Goal: Information Seeking & Learning: Check status

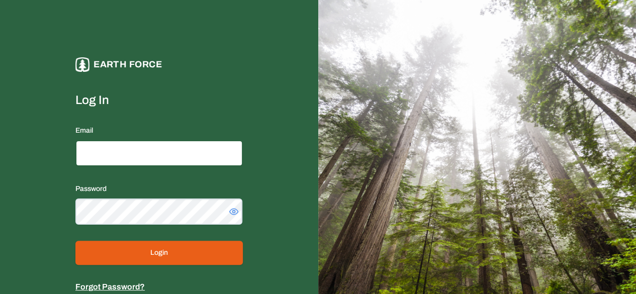
type input "**********"
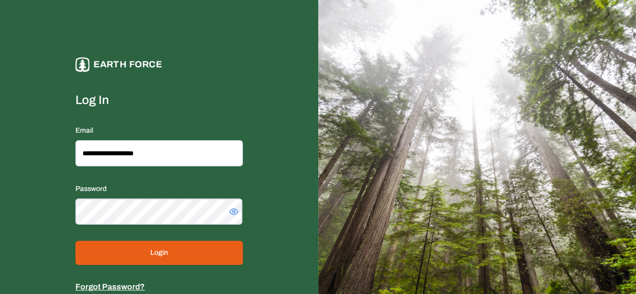
click at [154, 250] on button "Login" at bounding box center [159, 253] width 168 height 24
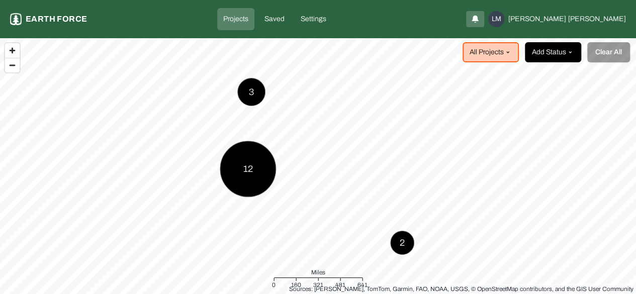
click at [574, 54] on html "Projects Earth force Projects Saved Settings LM [PERSON_NAME] All Projects Add …" at bounding box center [318, 147] width 636 height 294
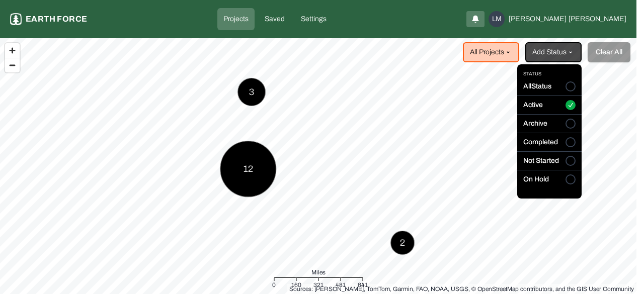
click at [569, 85] on button "All Status" at bounding box center [571, 87] width 10 height 10
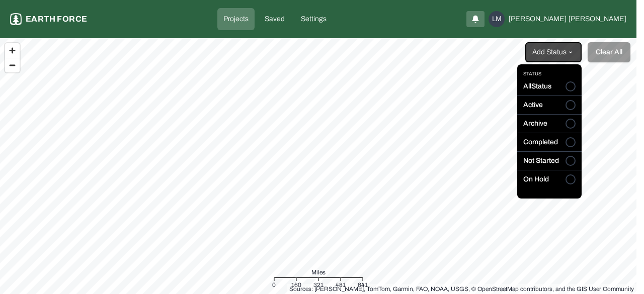
click at [572, 110] on button "Active" at bounding box center [571, 105] width 10 height 10
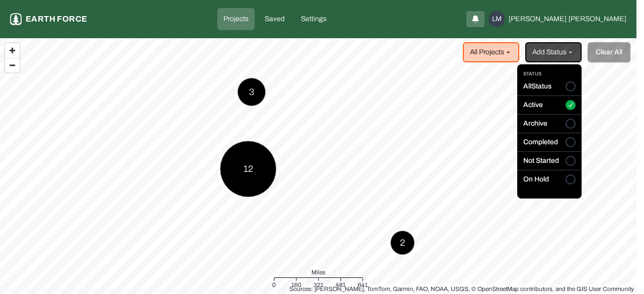
click at [243, 179] on html "Projects Earth force Projects Saved Settings LM [PERSON_NAME] All Projects Add …" at bounding box center [322, 147] width 644 height 294
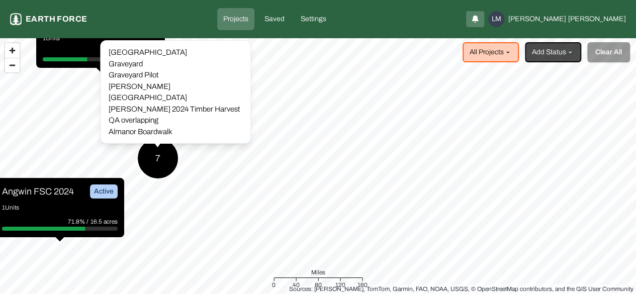
click at [159, 155] on div "7" at bounding box center [157, 158] width 41 height 41
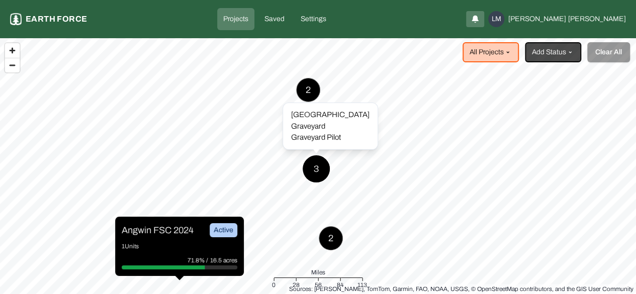
click at [310, 177] on div "3" at bounding box center [316, 169] width 28 height 28
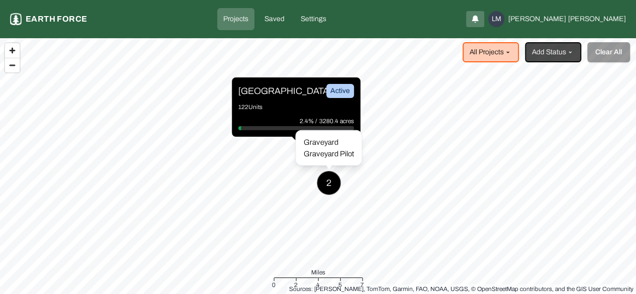
click at [335, 189] on div "2" at bounding box center [329, 183] width 24 height 24
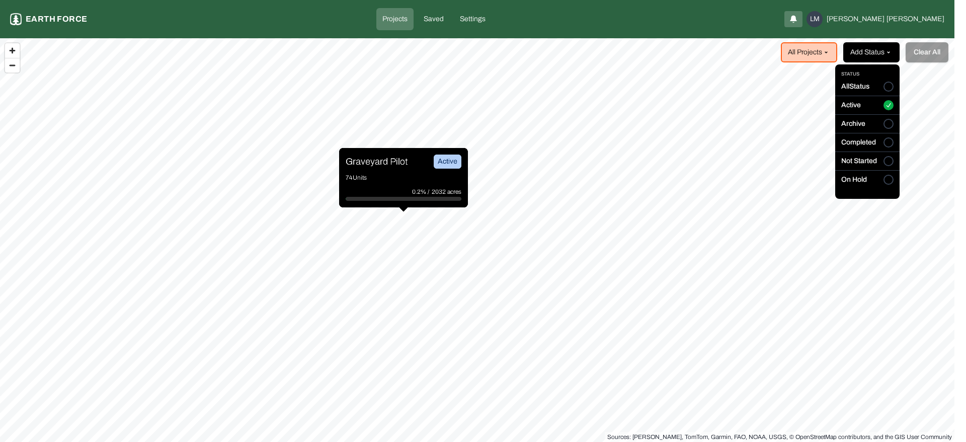
click at [636, 61] on html "Projects Earth force Projects Saved Settings LM [PERSON_NAME] All Projects Add …" at bounding box center [483, 221] width 966 height 442
click at [636, 51] on html "Projects Earth force Projects Saved Settings LM [PERSON_NAME] All Projects Add …" at bounding box center [483, 221] width 966 height 442
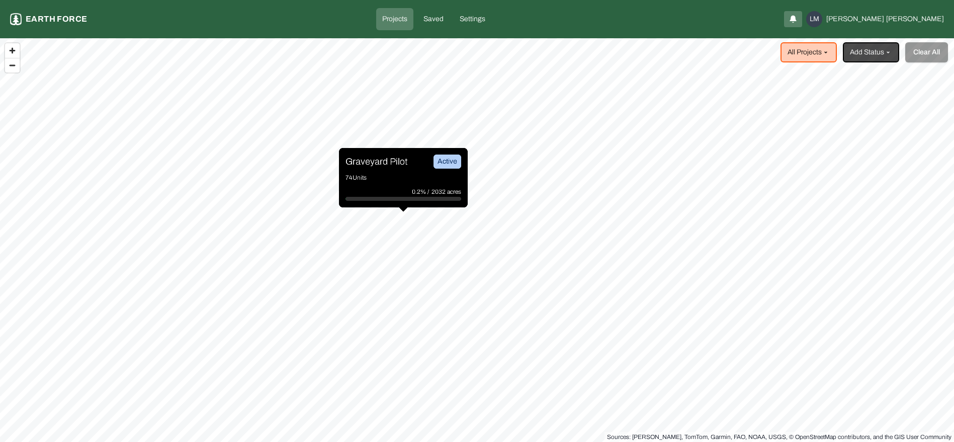
click at [636, 51] on html "Projects Earth force Projects Saved Settings LM [PERSON_NAME] All Projects Add …" at bounding box center [477, 221] width 954 height 442
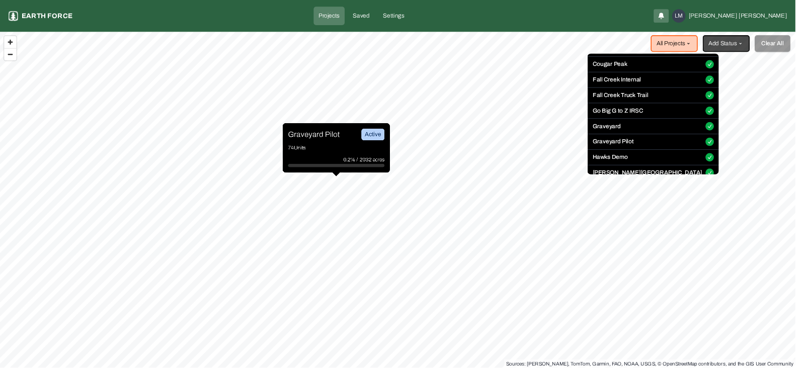
scroll to position [106, 0]
click at [636, 146] on div "Graveyard" at bounding box center [783, 150] width 157 height 15
click at [636, 145] on div "Graveyard" at bounding box center [783, 150] width 157 height 15
click at [587, 182] on html "Projects Earth force Projects Saved Settings LM [PERSON_NAME] All Projects Add …" at bounding box center [483, 221] width 966 height 442
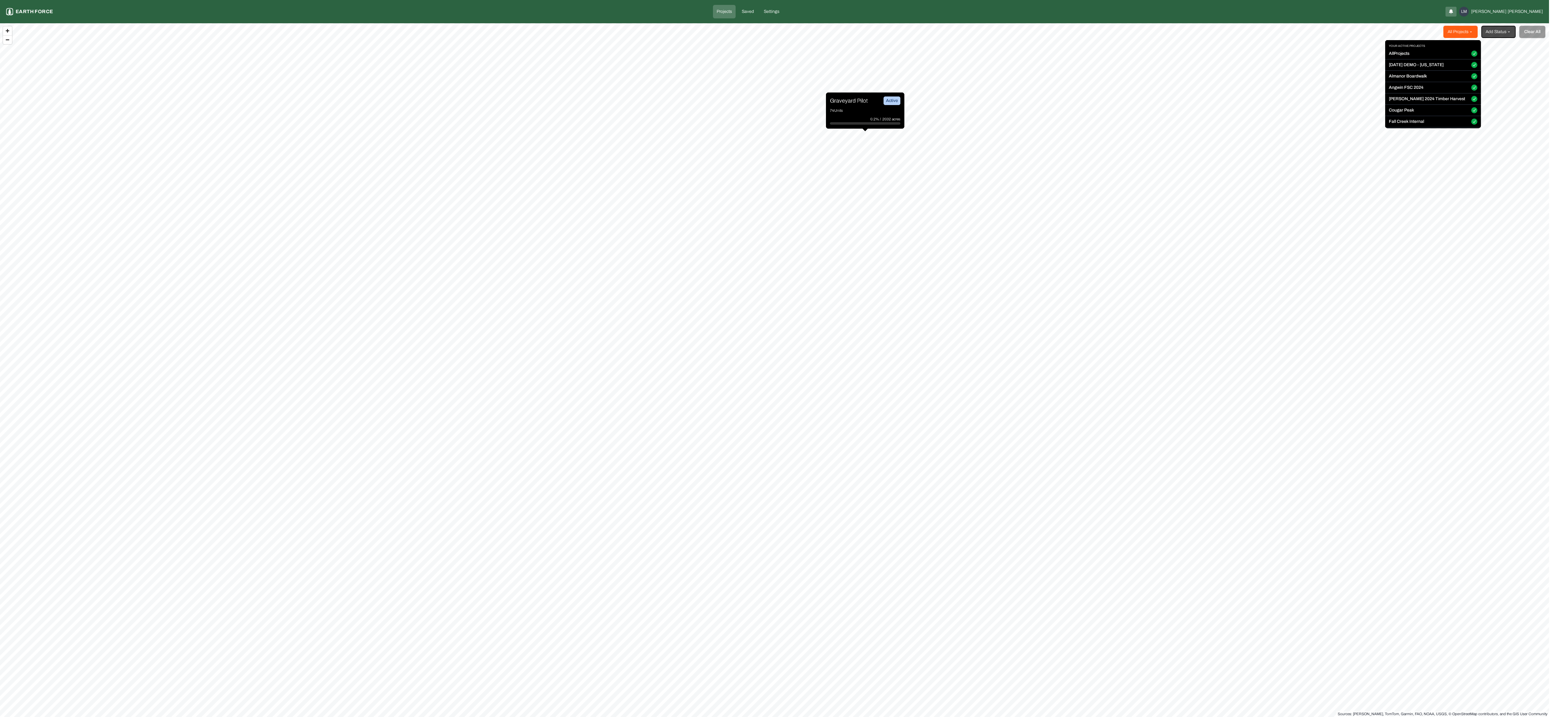
click at [387, 31] on html "Projects Earth force Projects Saved Settings LM [PERSON_NAME] All Projects Add …" at bounding box center [784, 358] width 1568 height 717
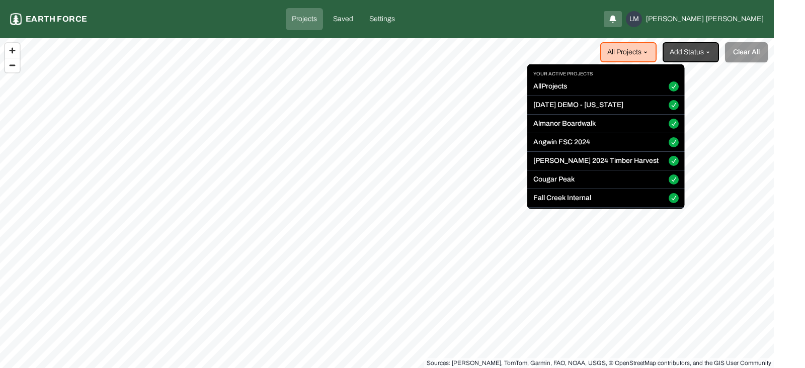
click at [636, 89] on button "All Projects" at bounding box center [674, 87] width 10 height 10
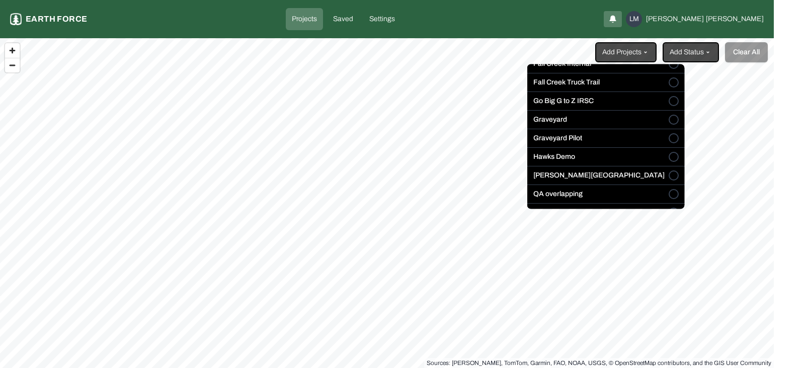
scroll to position [135, 0]
click at [633, 114] on div "Graveyard" at bounding box center [605, 121] width 157 height 15
click at [636, 121] on button "Graveyard" at bounding box center [674, 119] width 10 height 10
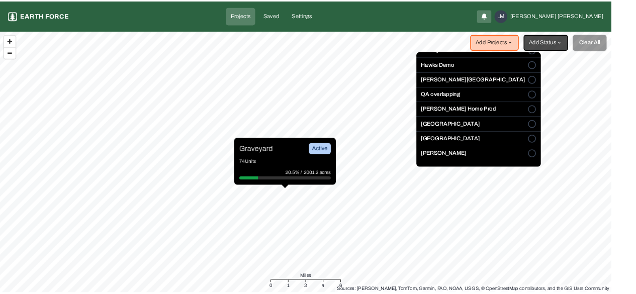
scroll to position [211, 0]
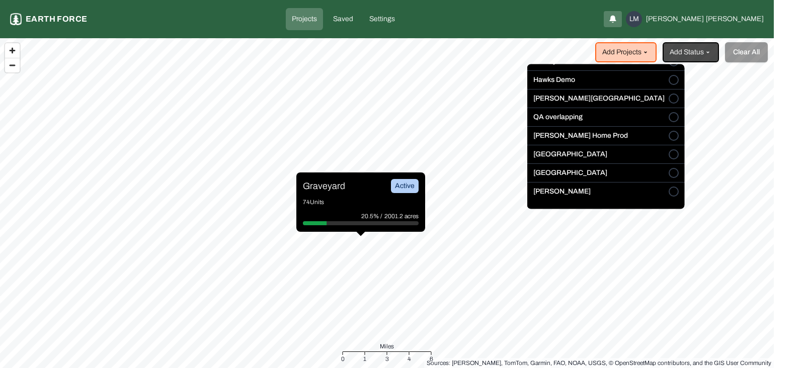
click at [636, 172] on button "[GEOGRAPHIC_DATA]" at bounding box center [674, 174] width 10 height 10
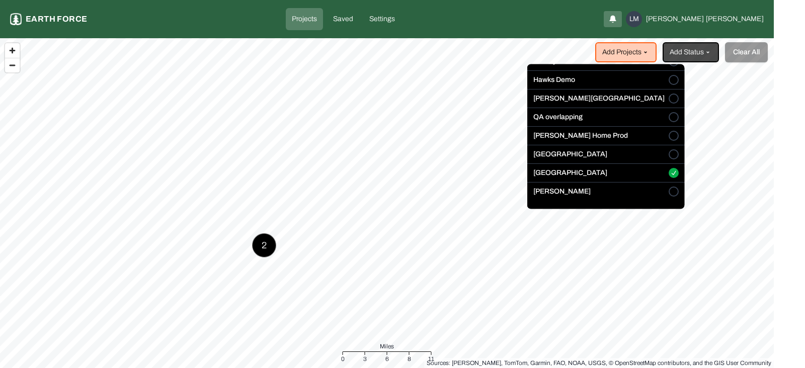
click at [450, 202] on html "Projects Earth force Projects Saved Settings LM [PERSON_NAME] Add Projects Add …" at bounding box center [402, 184] width 805 height 368
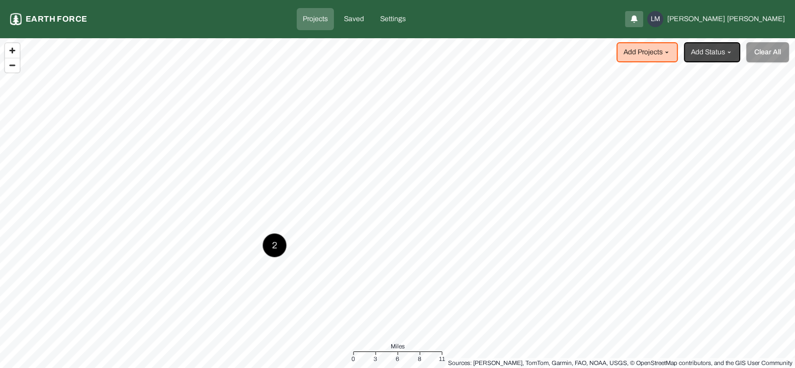
click at [268, 248] on div "2" at bounding box center [275, 245] width 24 height 24
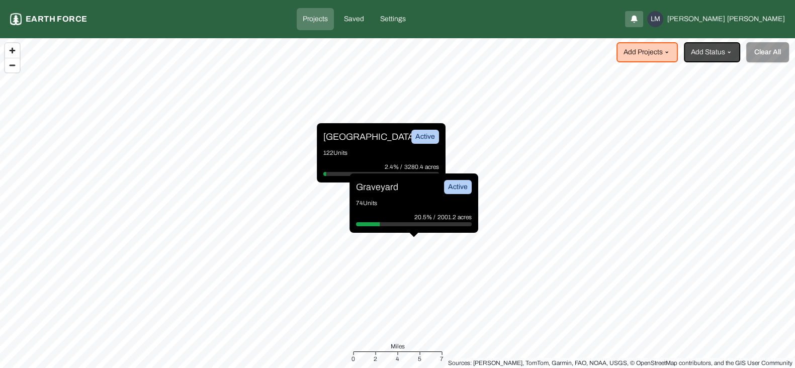
click at [376, 138] on div "Sleighville Active" at bounding box center [382, 137] width 116 height 14
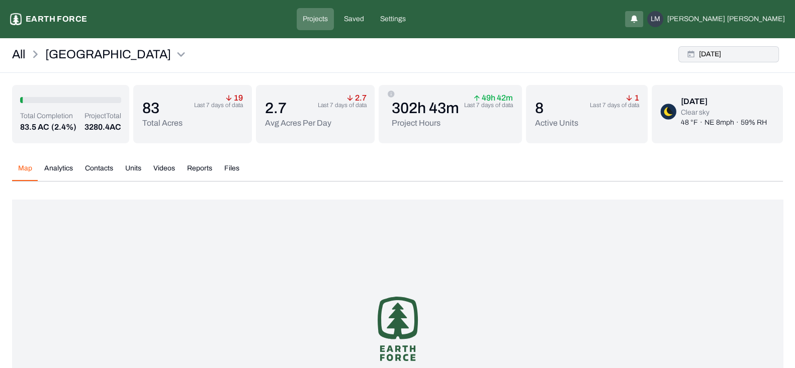
click at [636, 52] on button "[DATE]" at bounding box center [729, 54] width 101 height 16
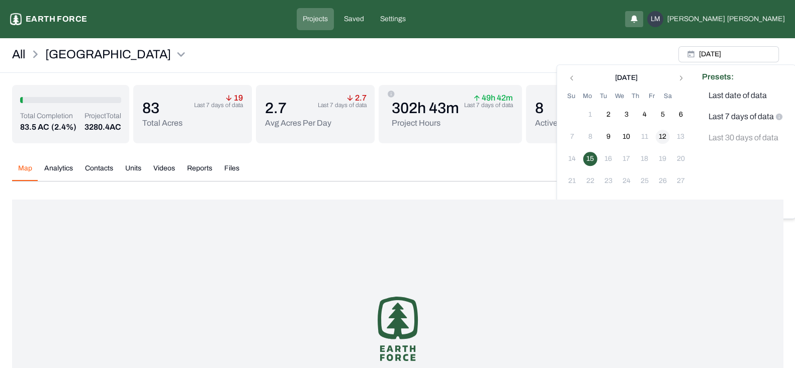
click at [636, 137] on button "12" at bounding box center [663, 137] width 14 height 14
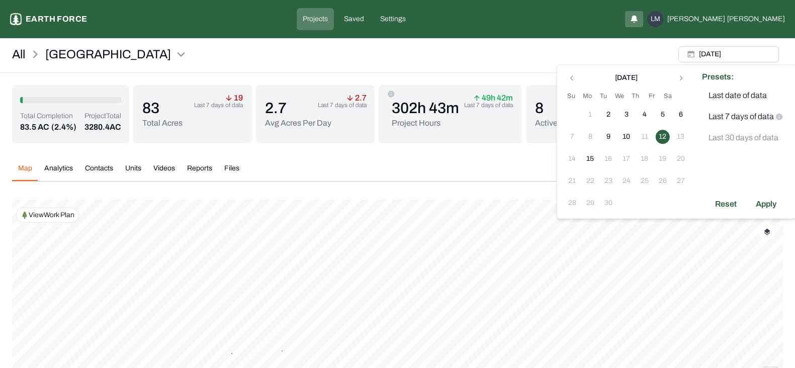
click at [547, 193] on div "Map Analytics Contacts Units Videos Reports Files [DATE] Polygons Displayed on …" at bounding box center [397, 303] width 771 height 297
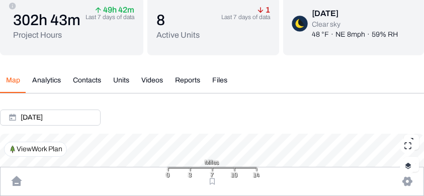
scroll to position [114, 0]
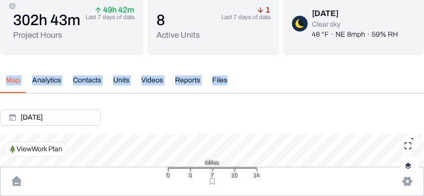
drag, startPoint x: 357, startPoint y: 115, endPoint x: 369, endPoint y: 67, distance: 49.2
click at [369, 67] on div "Total Completion 83.5 AC (2.4%) Project Total 3280.4 AC 83 Total Acres 19 Last …" at bounding box center [212, 60] width 424 height 250
click at [345, 101] on div "Map Analytics Contacts Units Videos Reports Files [DATE] Polygons Displayed on …" at bounding box center [212, 125] width 424 height 117
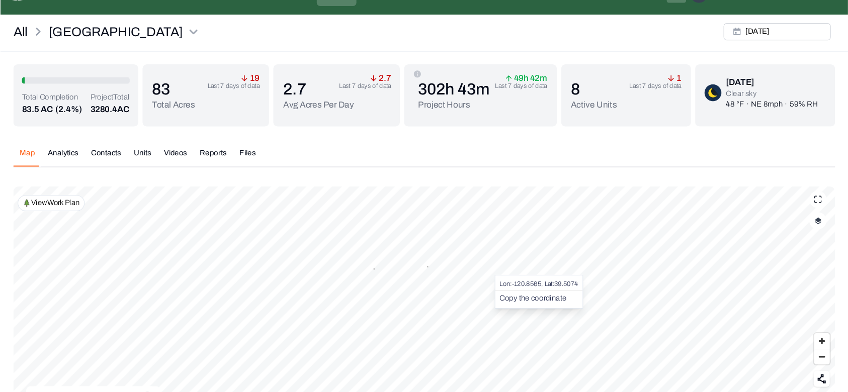
scroll to position [24, 0]
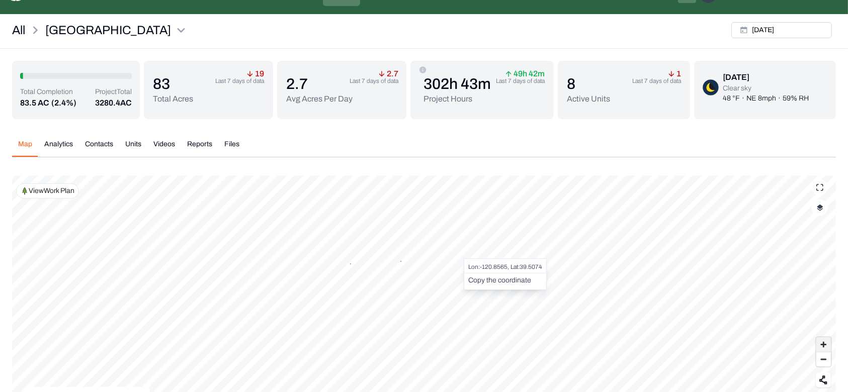
click at [636, 294] on span "Zoom in" at bounding box center [824, 345] width 15 height 15
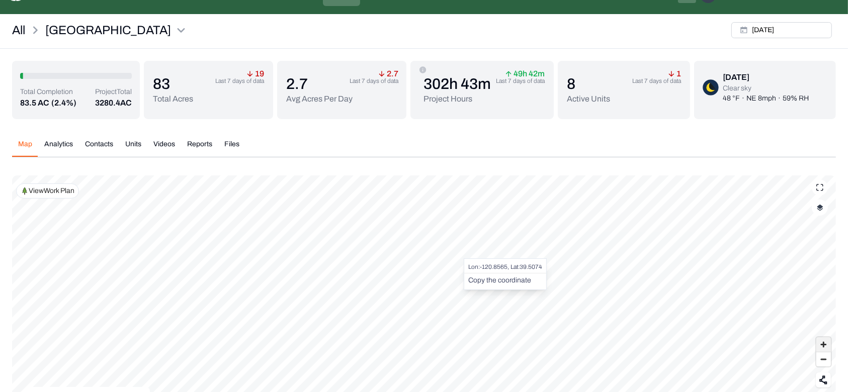
click at [636, 294] on span "Zoom in" at bounding box center [824, 345] width 15 height 15
click at [636, 294] on span "Zoom out" at bounding box center [824, 360] width 15 height 14
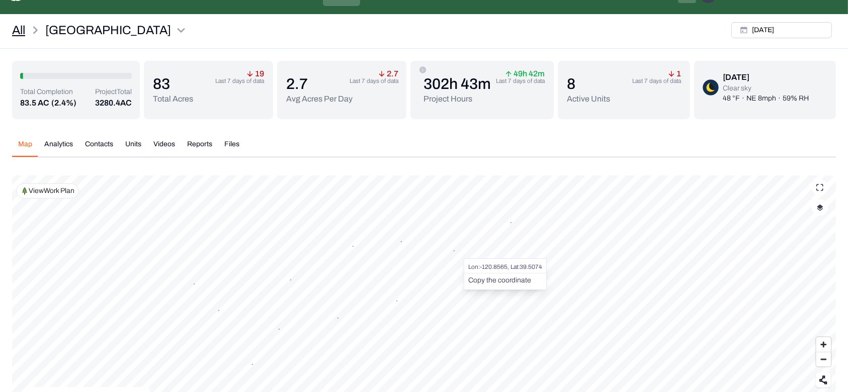
click at [22, 30] on link "All" at bounding box center [18, 30] width 13 height 16
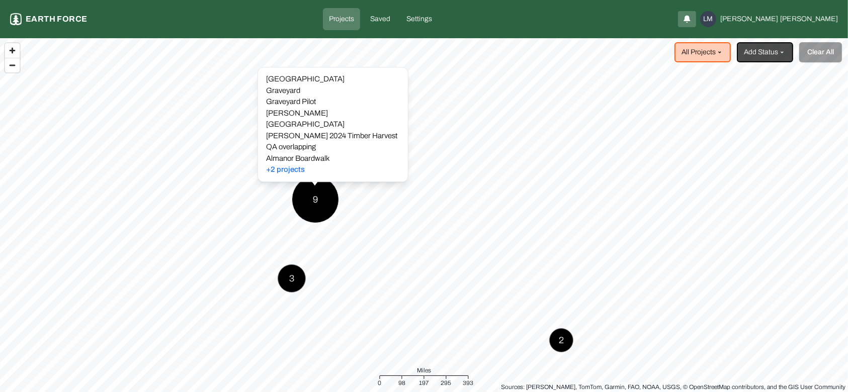
click at [310, 202] on div "9" at bounding box center [315, 199] width 47 height 47
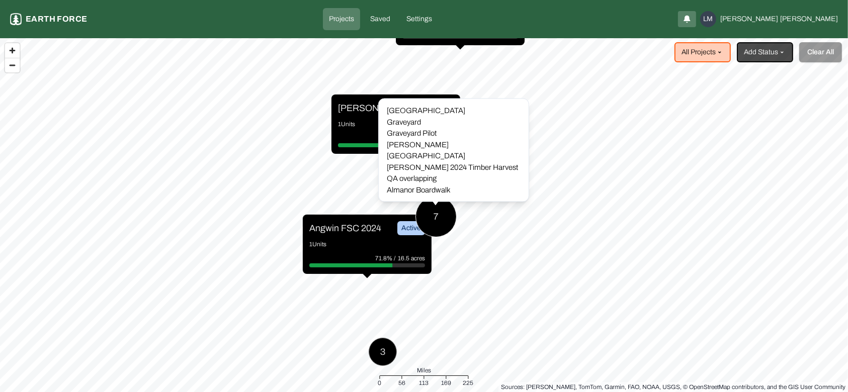
click at [443, 210] on div "7" at bounding box center [436, 216] width 41 height 41
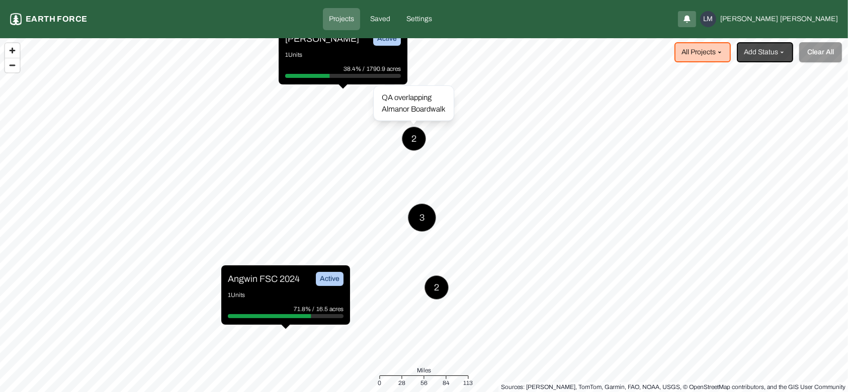
click at [407, 135] on div "2" at bounding box center [414, 139] width 24 height 24
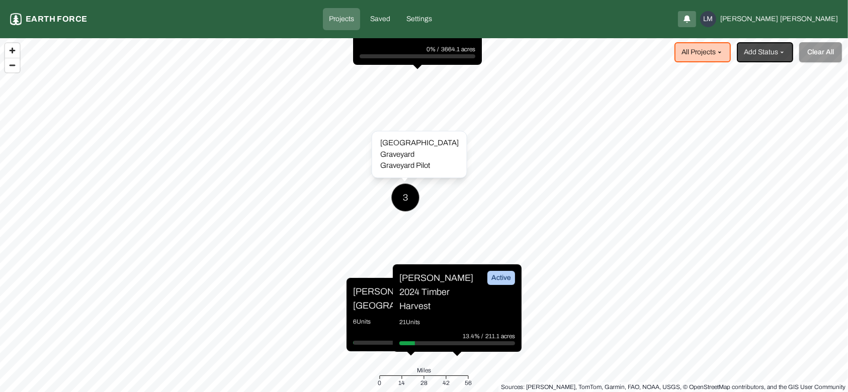
click at [409, 195] on div "3" at bounding box center [405, 198] width 28 height 28
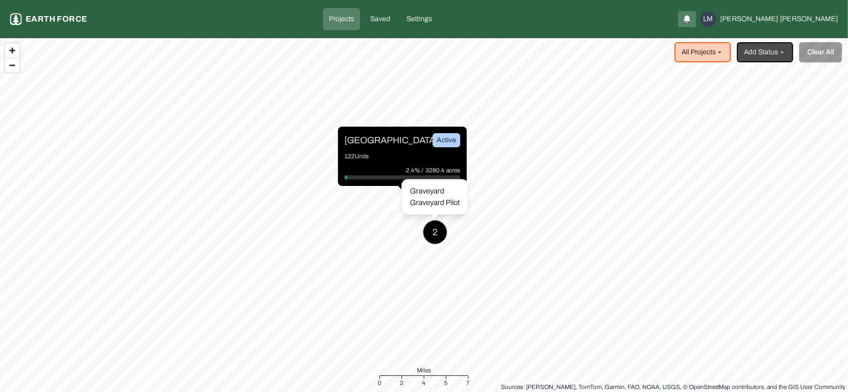
click at [443, 236] on div "2" at bounding box center [435, 232] width 24 height 24
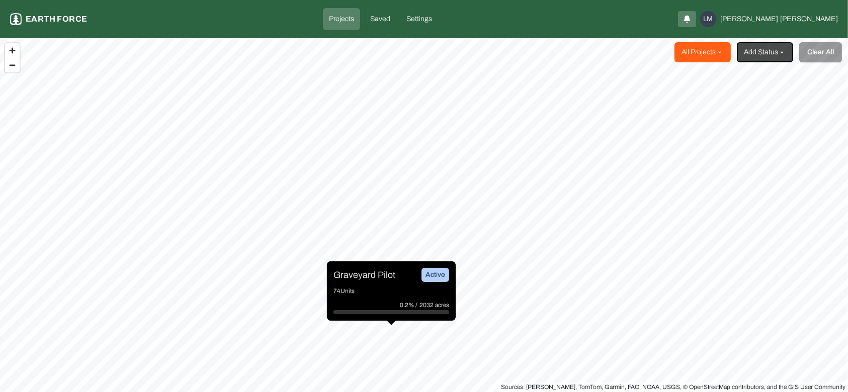
click at [636, 57] on html "Projects Earth force Projects Saved Settings LM [PERSON_NAME] All Projects Add …" at bounding box center [424, 196] width 848 height 392
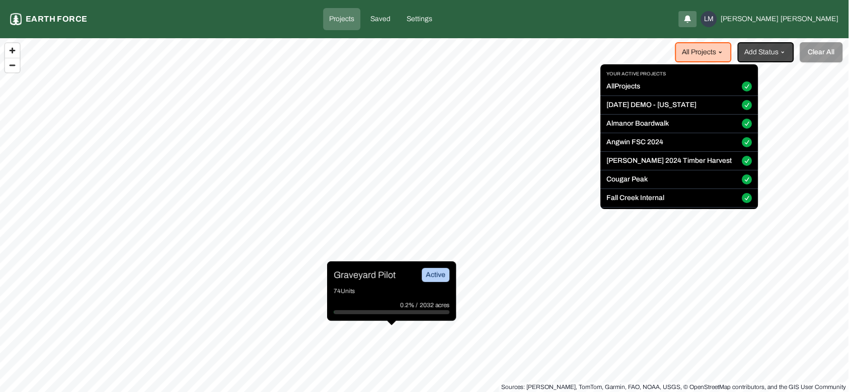
click at [636, 87] on button "All Projects" at bounding box center [747, 87] width 10 height 10
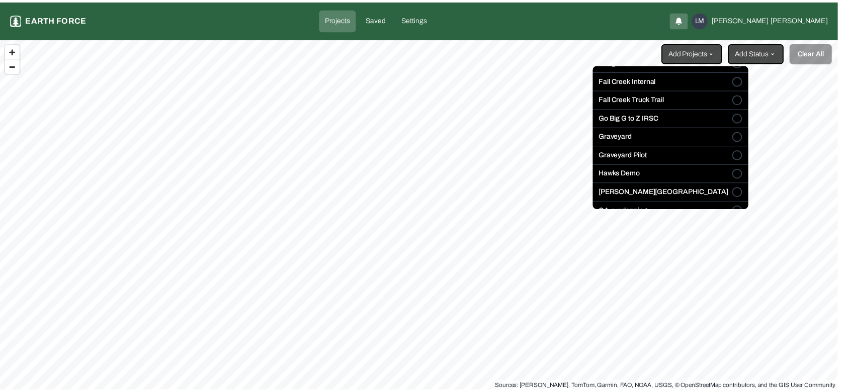
scroll to position [125, 0]
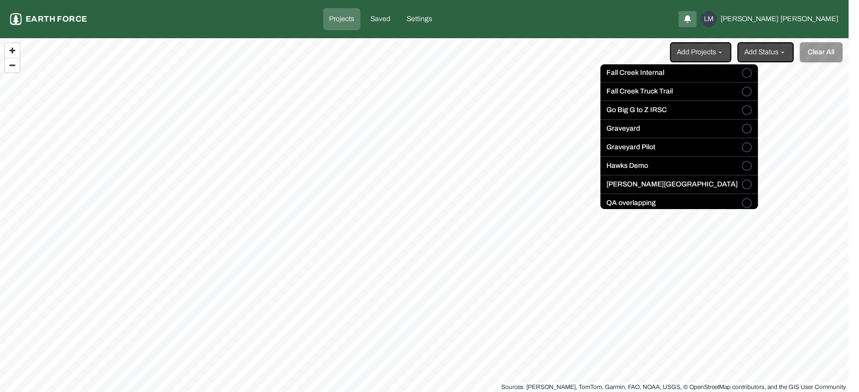
click at [636, 131] on button "Graveyard" at bounding box center [747, 129] width 10 height 10
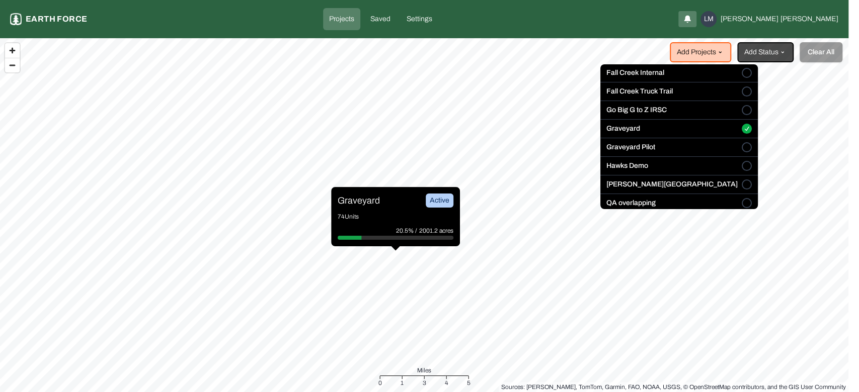
click at [424, 58] on html "Projects Earth force Projects Saved Settings LM [PERSON_NAME] Add Projects Add …" at bounding box center [429, 196] width 859 height 392
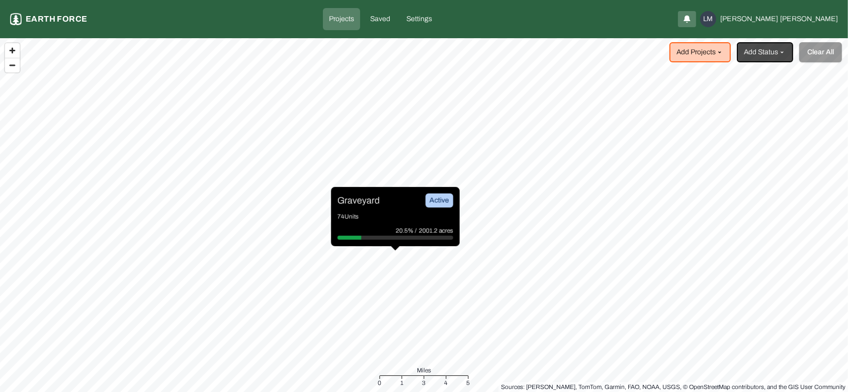
click at [398, 201] on div "Graveyard Active" at bounding box center [396, 201] width 116 height 14
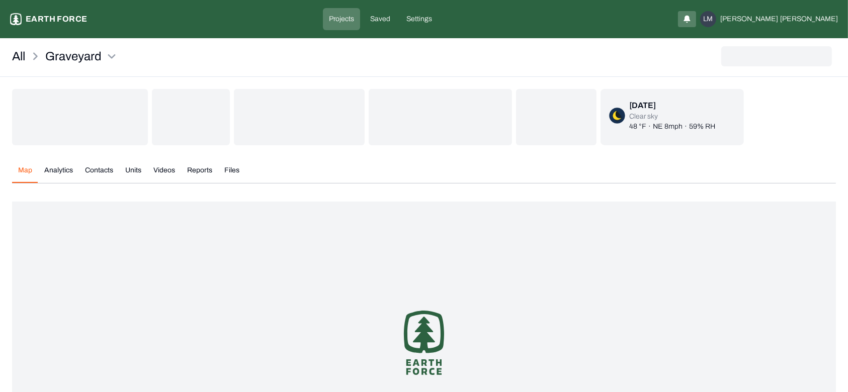
drag, startPoint x: 475, startPoint y: 160, endPoint x: 362, endPoint y: 85, distance: 136.3
click at [362, 85] on div "All Graveyard [DATE] Clear sky 48 °F · NE 8mph · 59% RH Map Analytics Contacts …" at bounding box center [424, 263] width 848 height 442
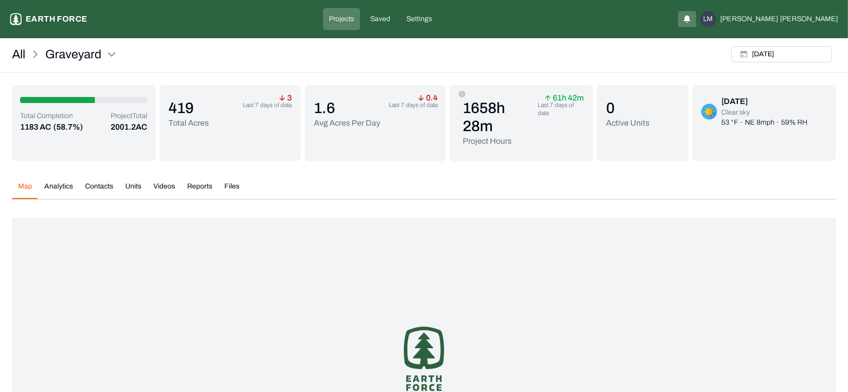
scroll to position [120, 0]
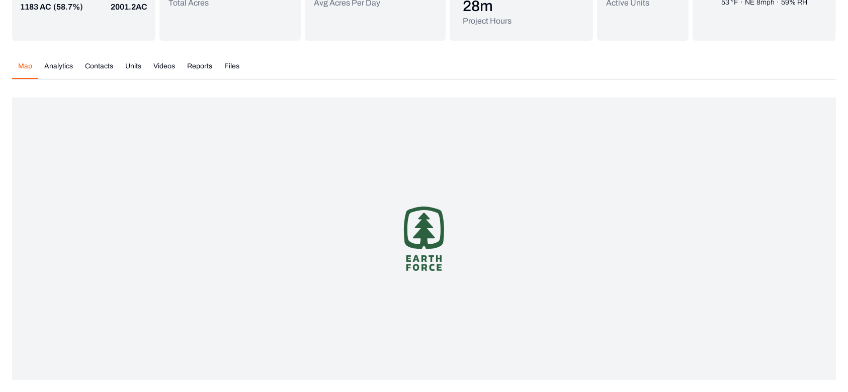
click at [136, 79] on button "Units" at bounding box center [133, 70] width 28 height 18
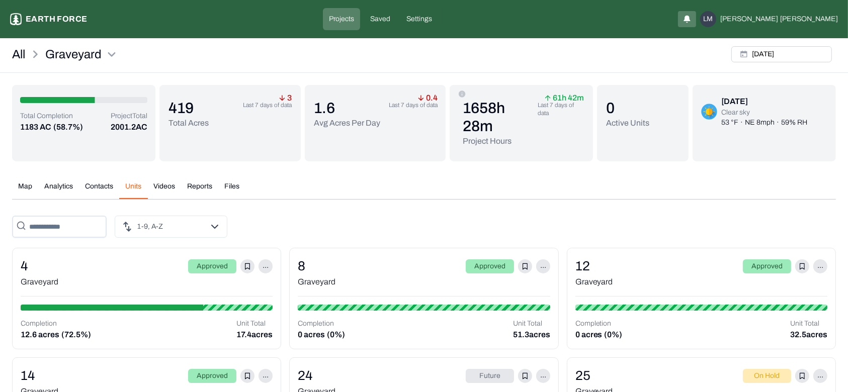
click at [90, 287] on div "Graveyard" at bounding box center [147, 282] width 252 height 12
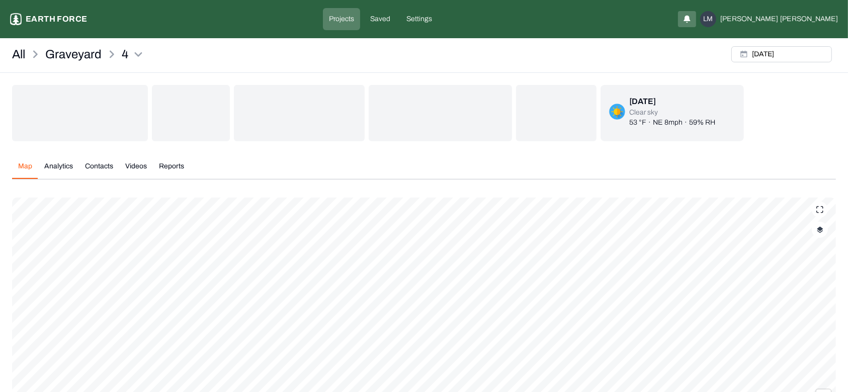
click at [814, 222] on button "button" at bounding box center [820, 230] width 16 height 16
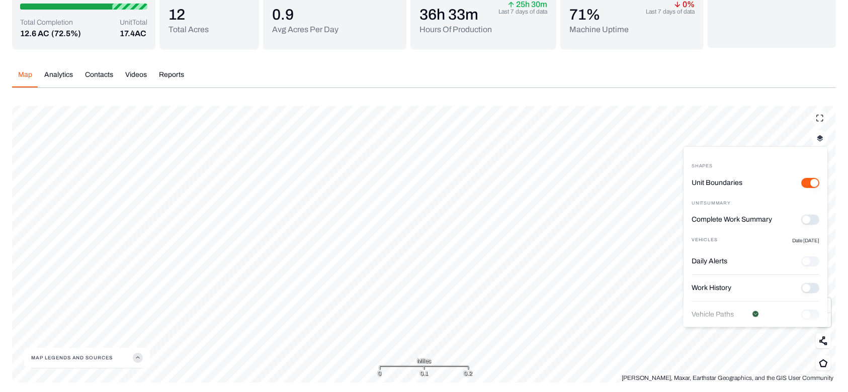
click at [801, 218] on button "Complete Work Summary" at bounding box center [810, 220] width 18 height 10
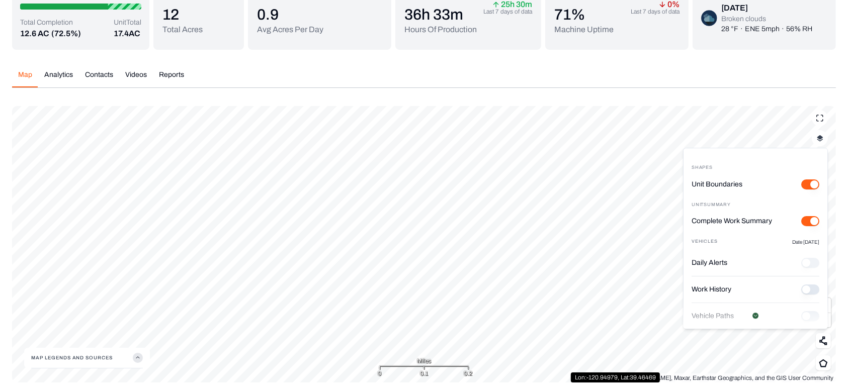
click at [802, 294] on History "Work History" at bounding box center [810, 290] width 18 height 10
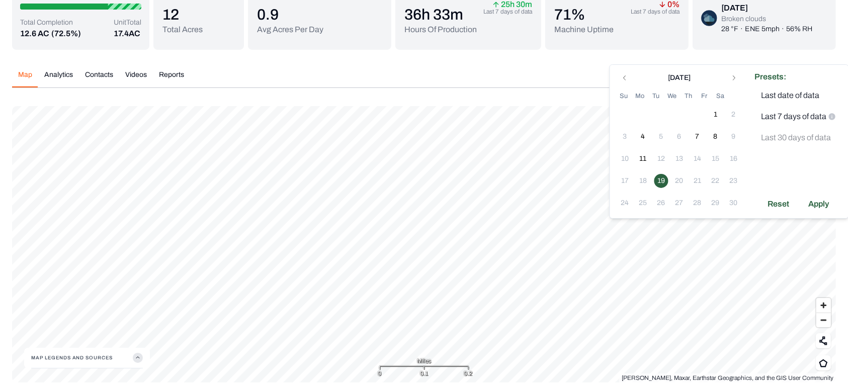
scroll to position [0, 0]
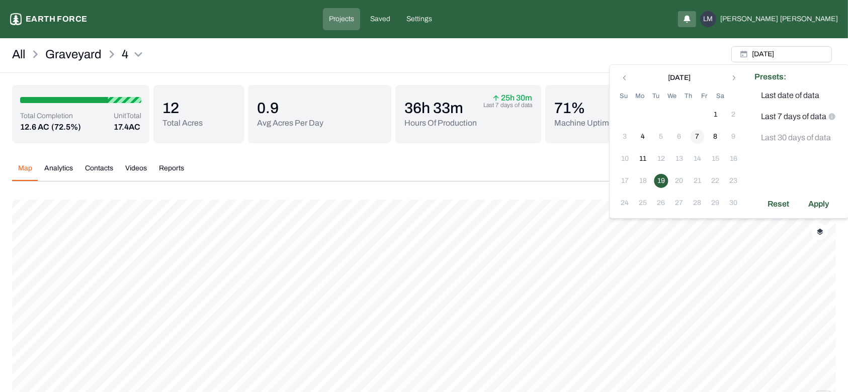
click at [699, 139] on button "7" at bounding box center [698, 137] width 14 height 14
click at [720, 135] on button "8" at bounding box center [716, 137] width 14 height 14
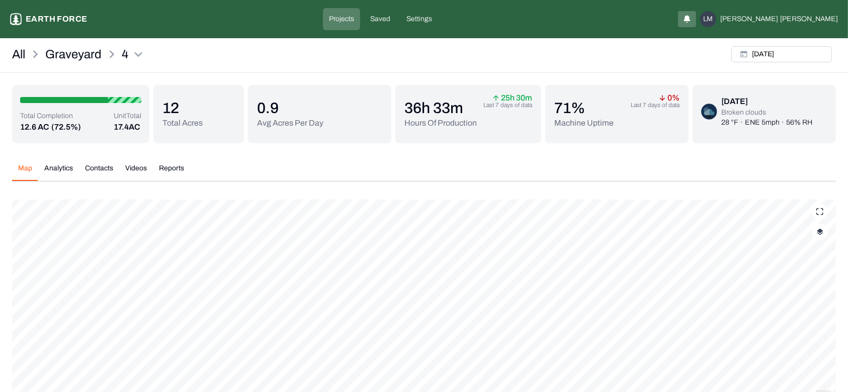
click at [822, 235] on img "button" at bounding box center [820, 231] width 7 height 7
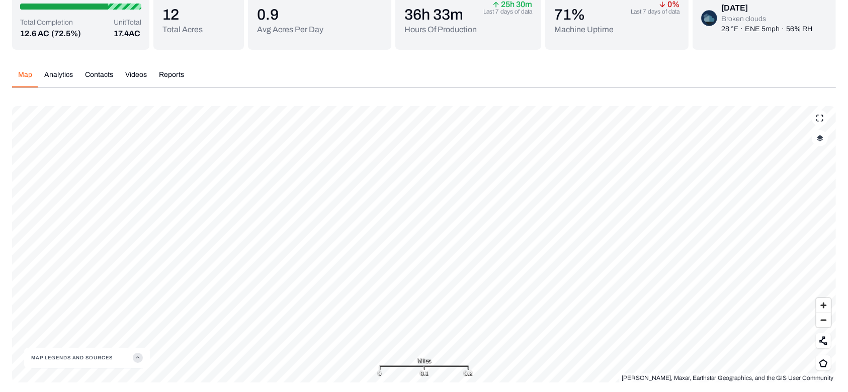
scroll to position [96, 0]
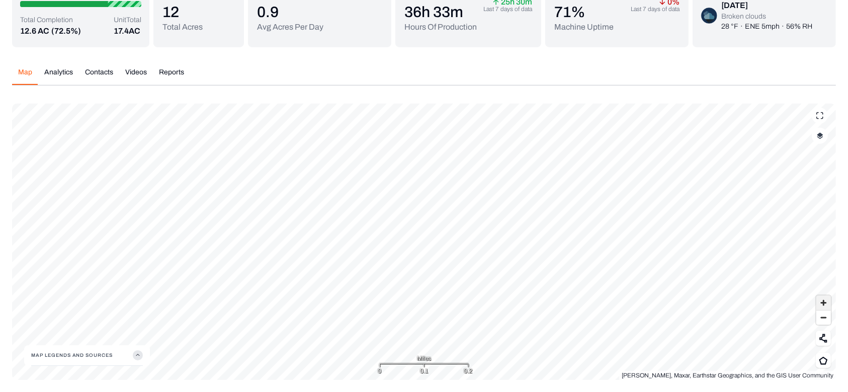
click at [826, 304] on span "Zoom in" at bounding box center [824, 303] width 15 height 15
